Goal: Information Seeking & Learning: Learn about a topic

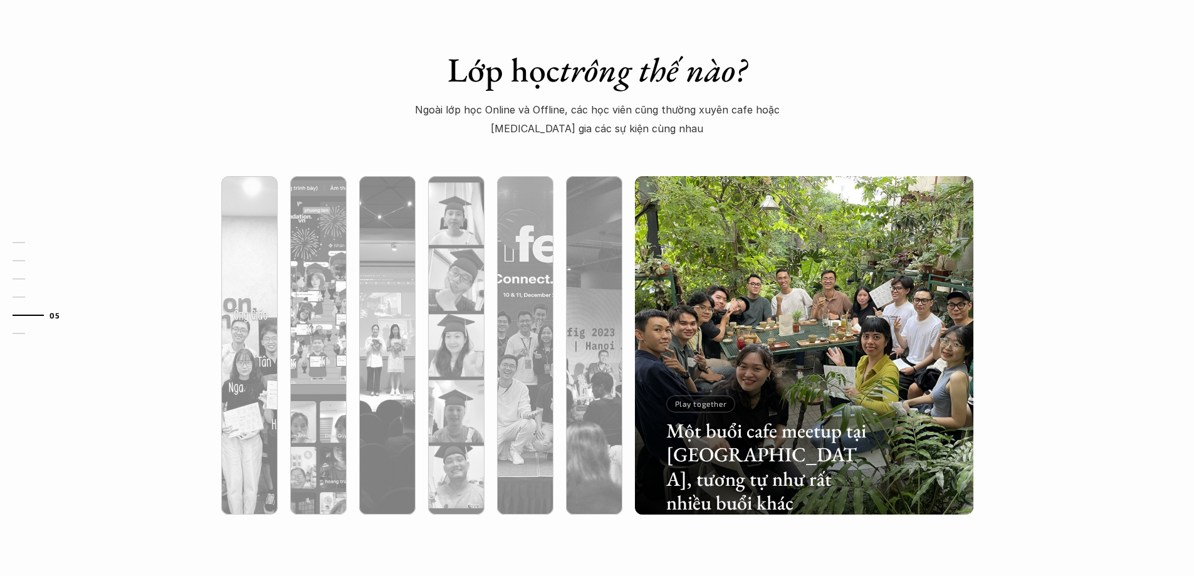
scroll to position [3839, 0]
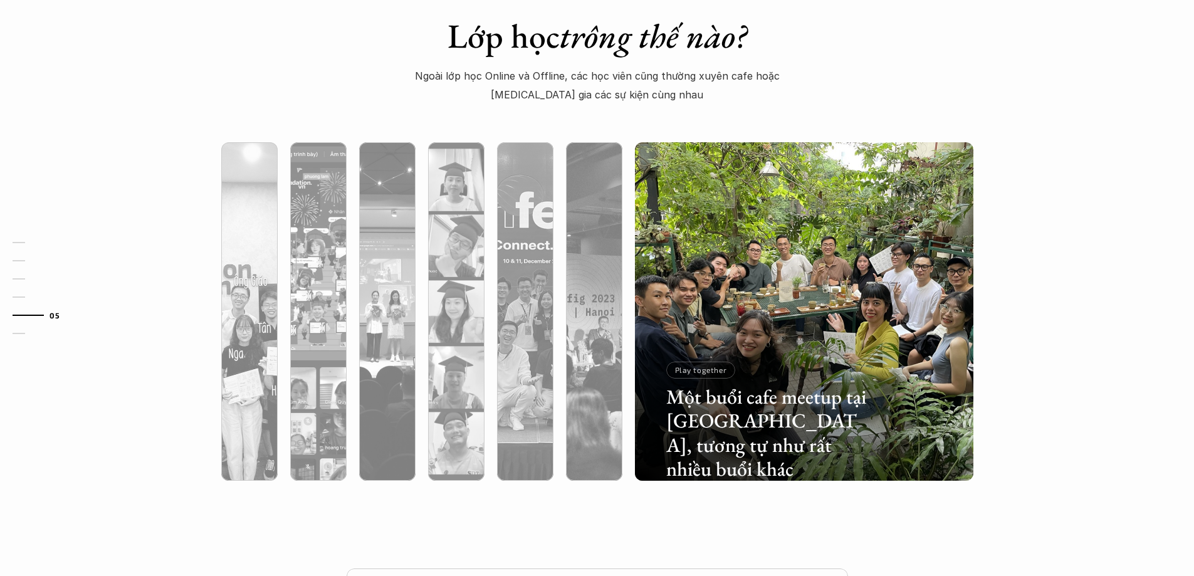
click at [1052, 479] on div "Lớp học trông thế nào? Ngoài lớp học Online và Offline, các học viên cũng thườn…" at bounding box center [597, 260] width 1194 height 615
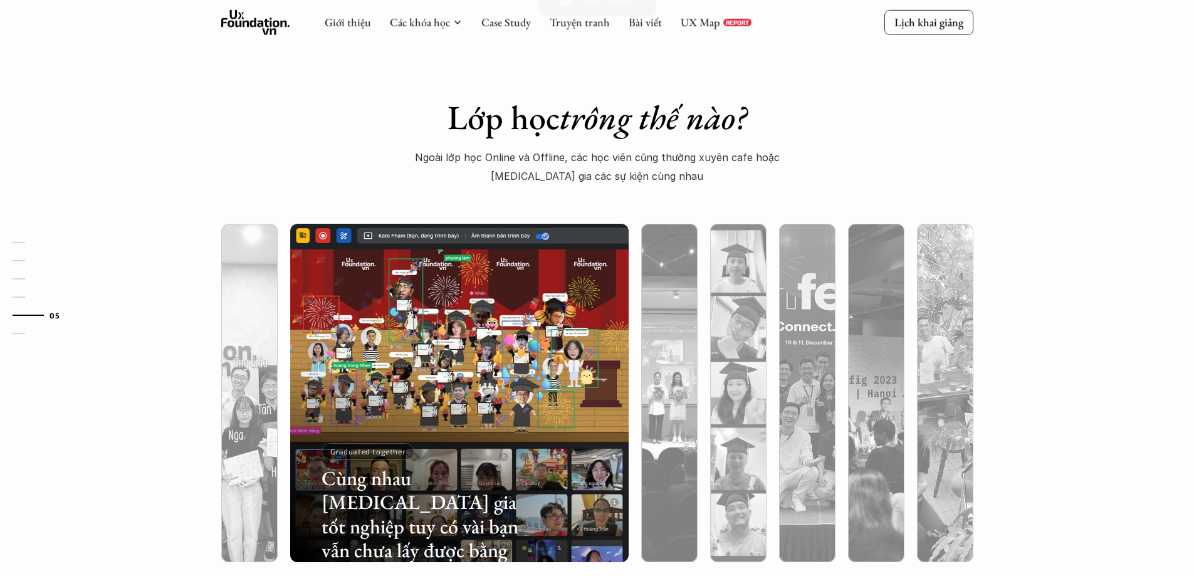
scroll to position [3820, 0]
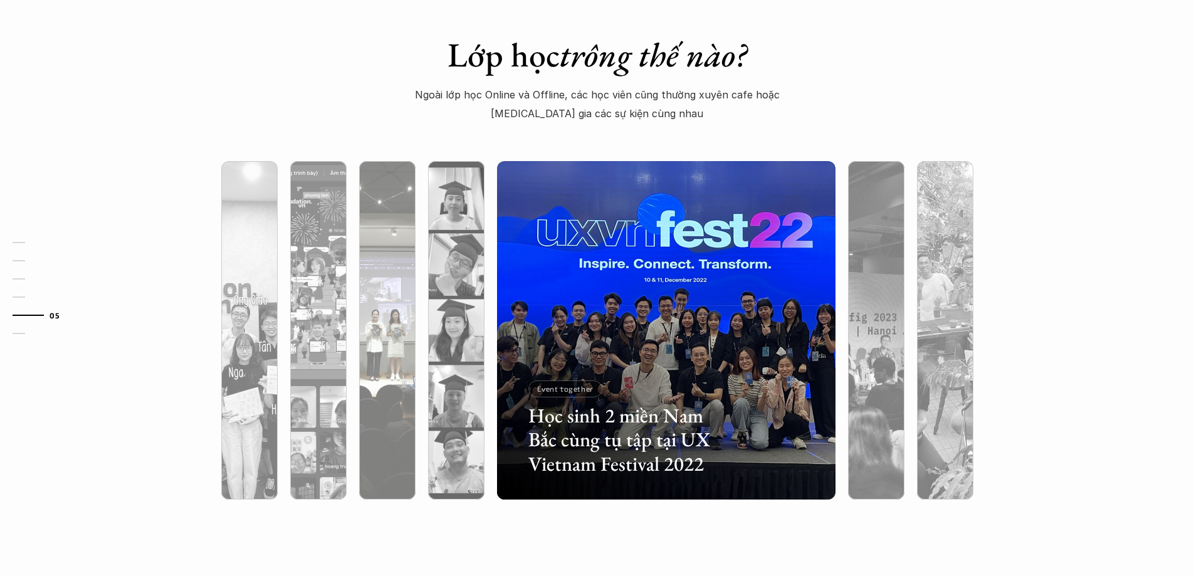
click at [377, 455] on div at bounding box center [387, 397] width 56 height 204
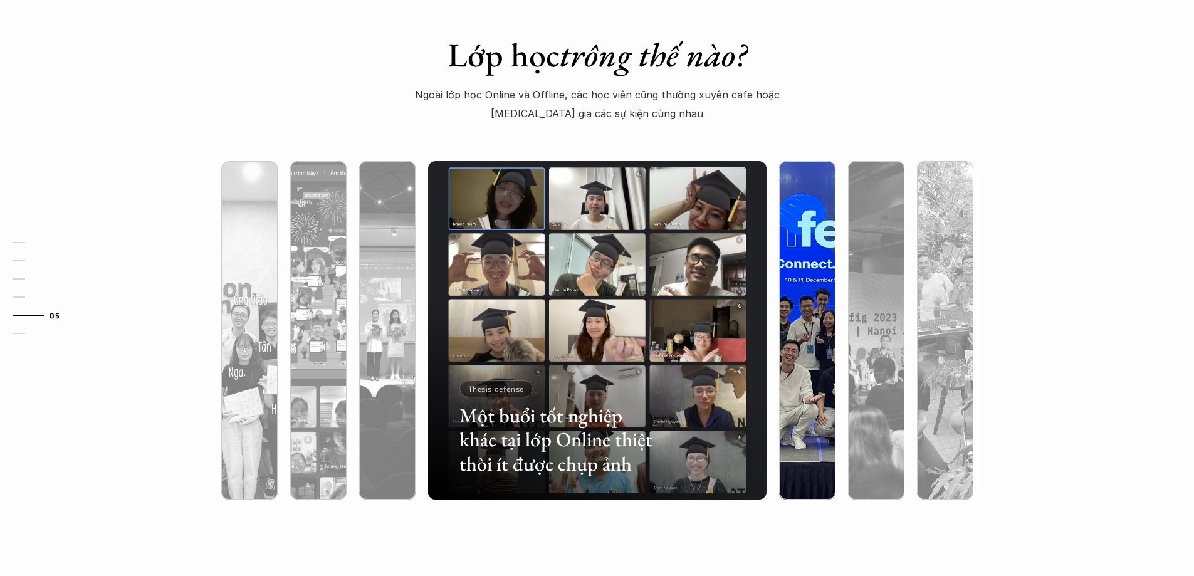
click at [800, 429] on div at bounding box center [807, 397] width 56 height 204
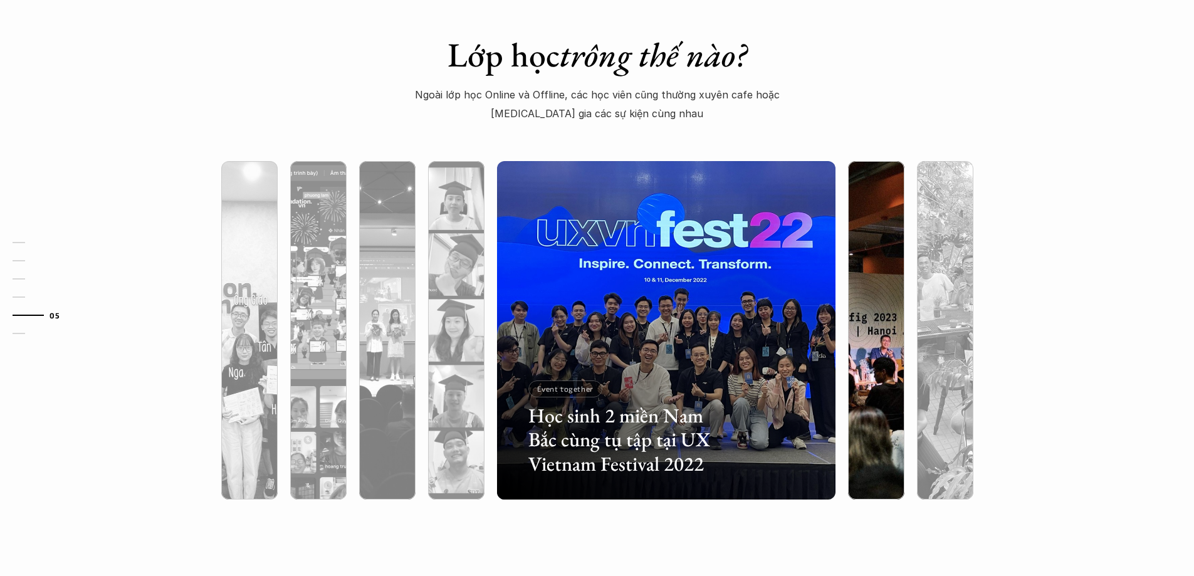
click at [882, 416] on div at bounding box center [980, 425] width 202 height 91
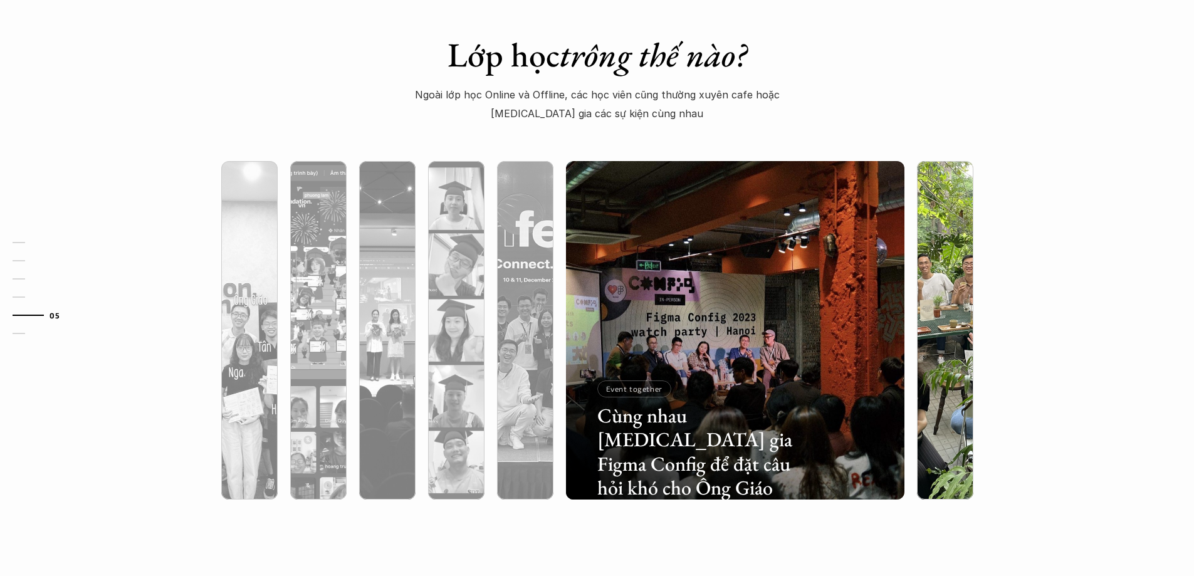
click at [944, 424] on div at bounding box center [945, 397] width 56 height 204
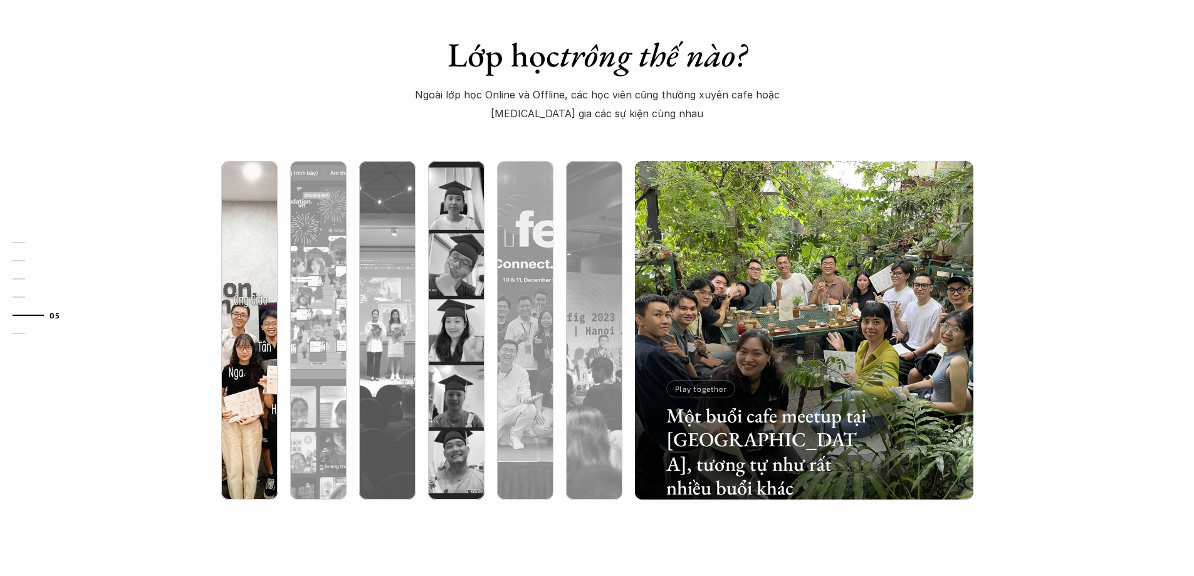
click at [253, 439] on div at bounding box center [354, 425] width 202 height 91
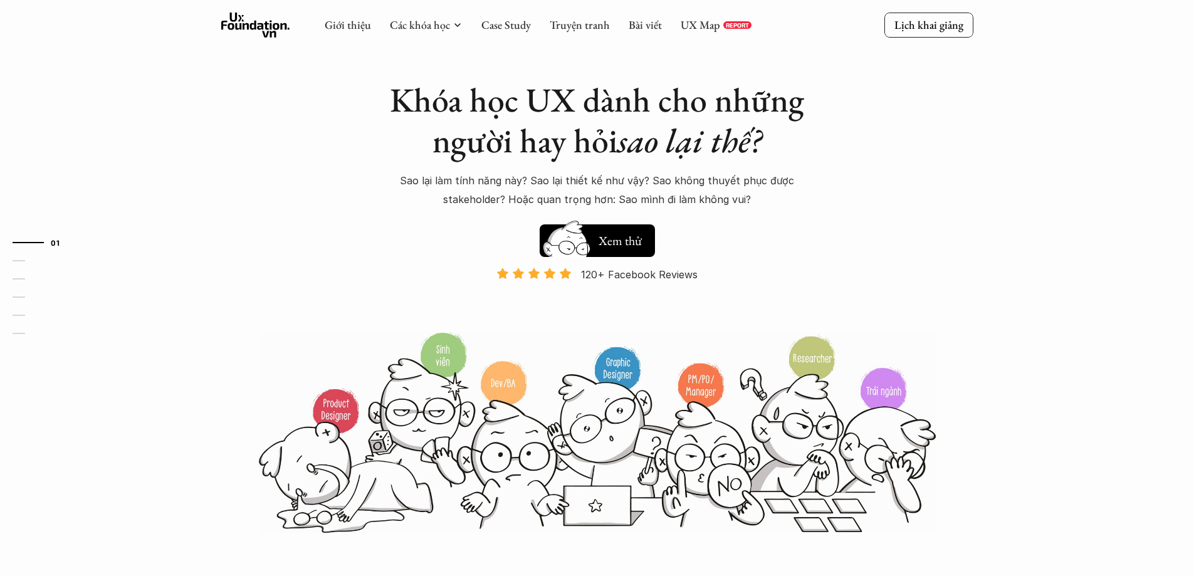
scroll to position [0, 0]
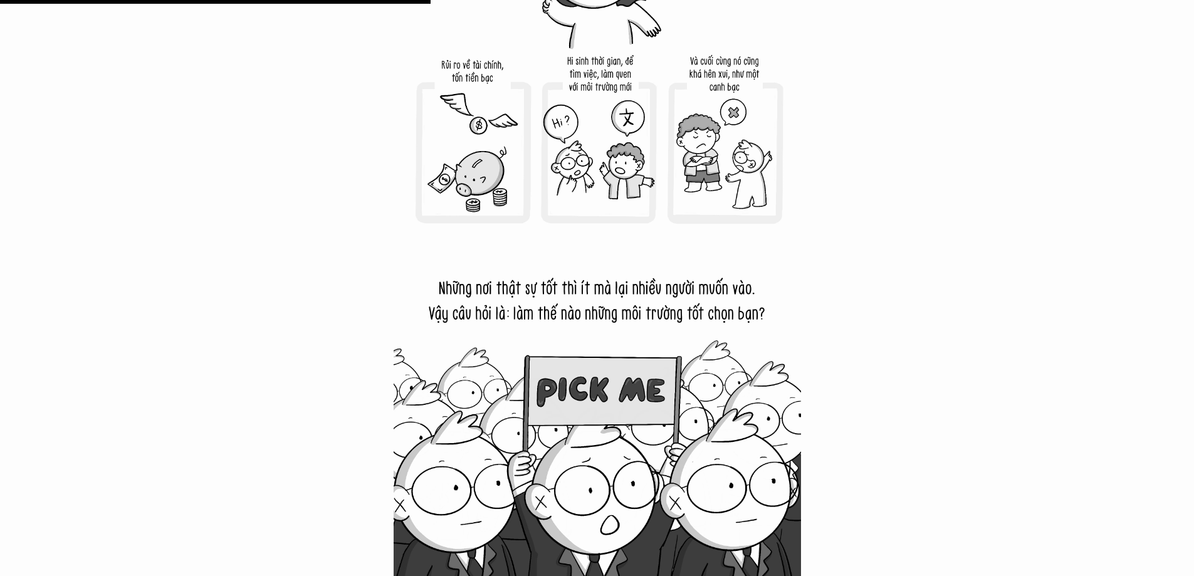
scroll to position [5327, 0]
